Goal: Check status

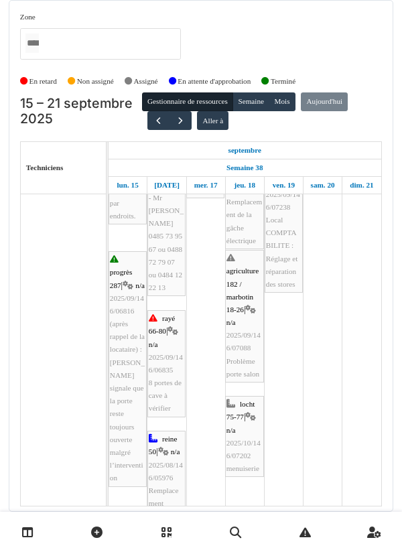
scroll to position [583, 0]
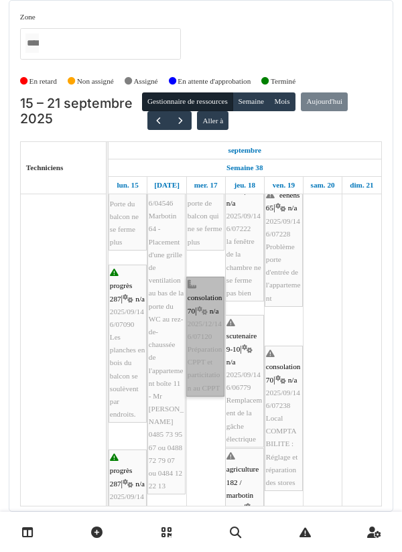
click at [206, 326] on link "consolation 70 | n/a 2025/12/146/07120 Préparation CPPT et particitation au CPPT" at bounding box center [205, 337] width 38 height 120
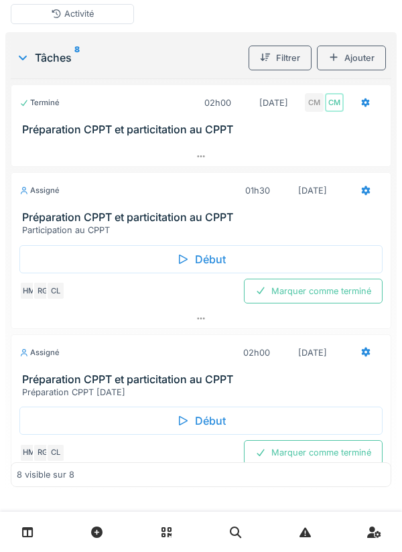
scroll to position [313, 0]
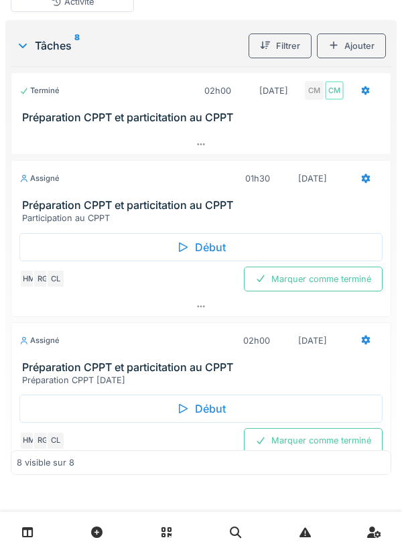
click at [203, 249] on div "Début" at bounding box center [200, 247] width 363 height 28
